Goal: Task Accomplishment & Management: Use online tool/utility

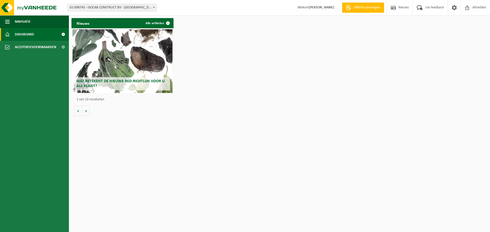
click at [19, 34] on span "Dashboard" at bounding box center [24, 34] width 19 height 13
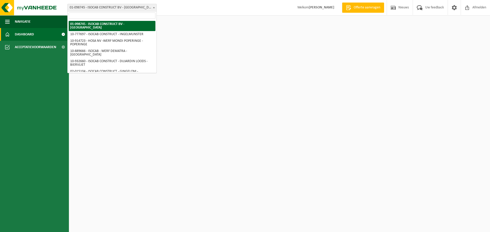
click at [128, 6] on span "01-098745 - ISOCAB CONSTRUCT BV - [GEOGRAPHIC_DATA]" at bounding box center [112, 7] width 89 height 7
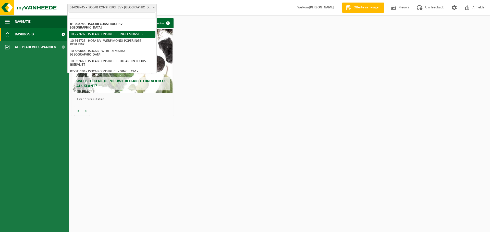
select select "24712"
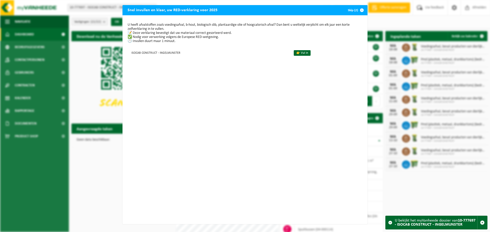
click at [363, 11] on span "button" at bounding box center [362, 10] width 10 height 10
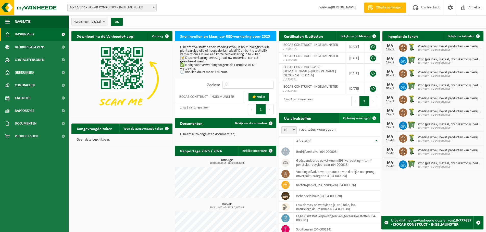
click at [359, 113] on link "Ophaling aanvragen" at bounding box center [359, 118] width 40 height 10
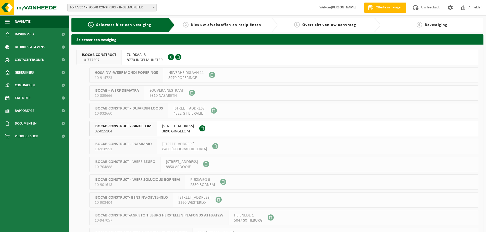
click at [144, 56] on span "ZUIDKAAI 8" at bounding box center [145, 55] width 36 height 5
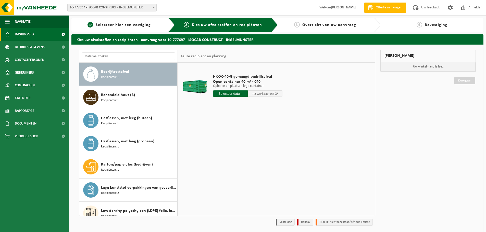
click at [30, 34] on span "Dashboard" at bounding box center [24, 34] width 19 height 13
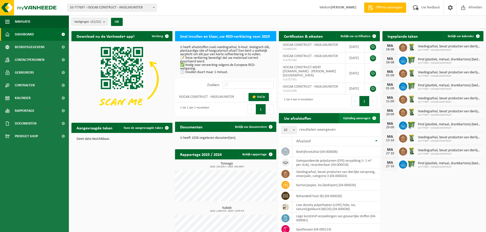
click at [362, 117] on span "Ophaling aanvragen" at bounding box center [356, 118] width 27 height 3
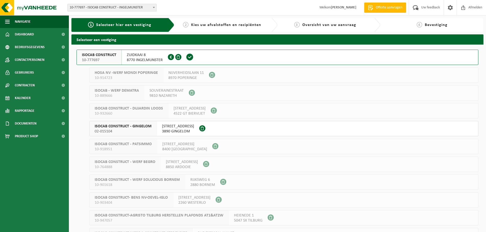
click at [143, 58] on span "8770 INGELMUNSTER" at bounding box center [145, 60] width 36 height 5
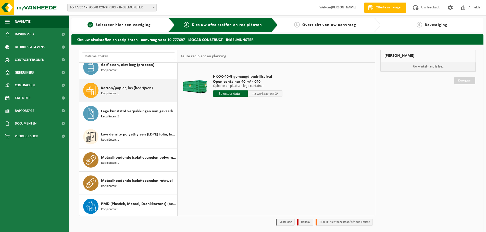
scroll to position [102, 0]
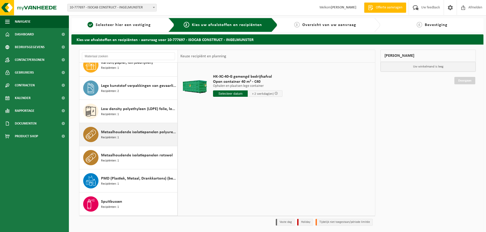
click at [149, 136] on div "Metaalhoudende isolatiepanelen polyurethaan (PU) Recipiënten: 1" at bounding box center [138, 134] width 75 height 15
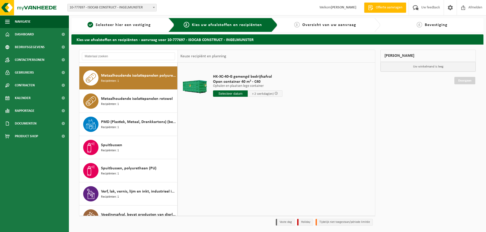
scroll to position [163, 0]
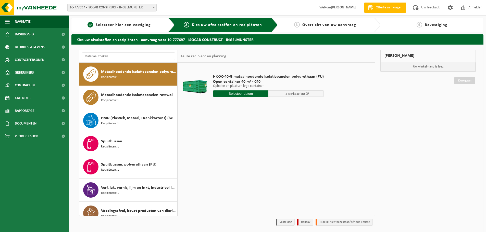
click at [245, 92] on input "text" at bounding box center [240, 94] width 55 height 6
click at [221, 144] on div "18" at bounding box center [217, 147] width 9 height 8
type input "Van 2025-08-18"
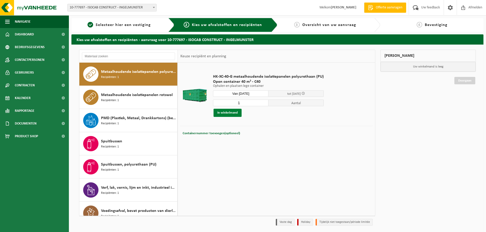
click at [227, 115] on button "In winkelmand" at bounding box center [228, 113] width 28 height 8
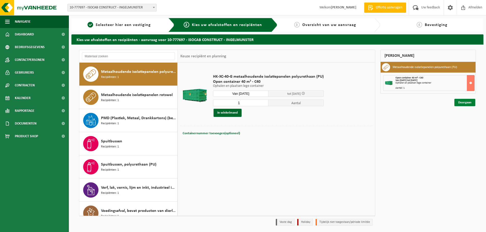
click at [467, 103] on link "Doorgaan" at bounding box center [464, 102] width 21 height 7
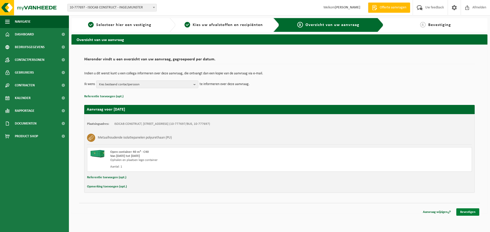
click at [466, 215] on link "Bevestigen" at bounding box center [467, 212] width 23 height 7
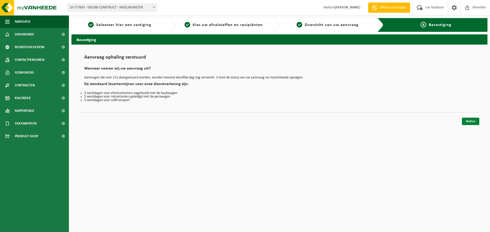
click at [470, 120] on link "Sluiten" at bounding box center [470, 121] width 17 height 7
